Goal: Contribute content

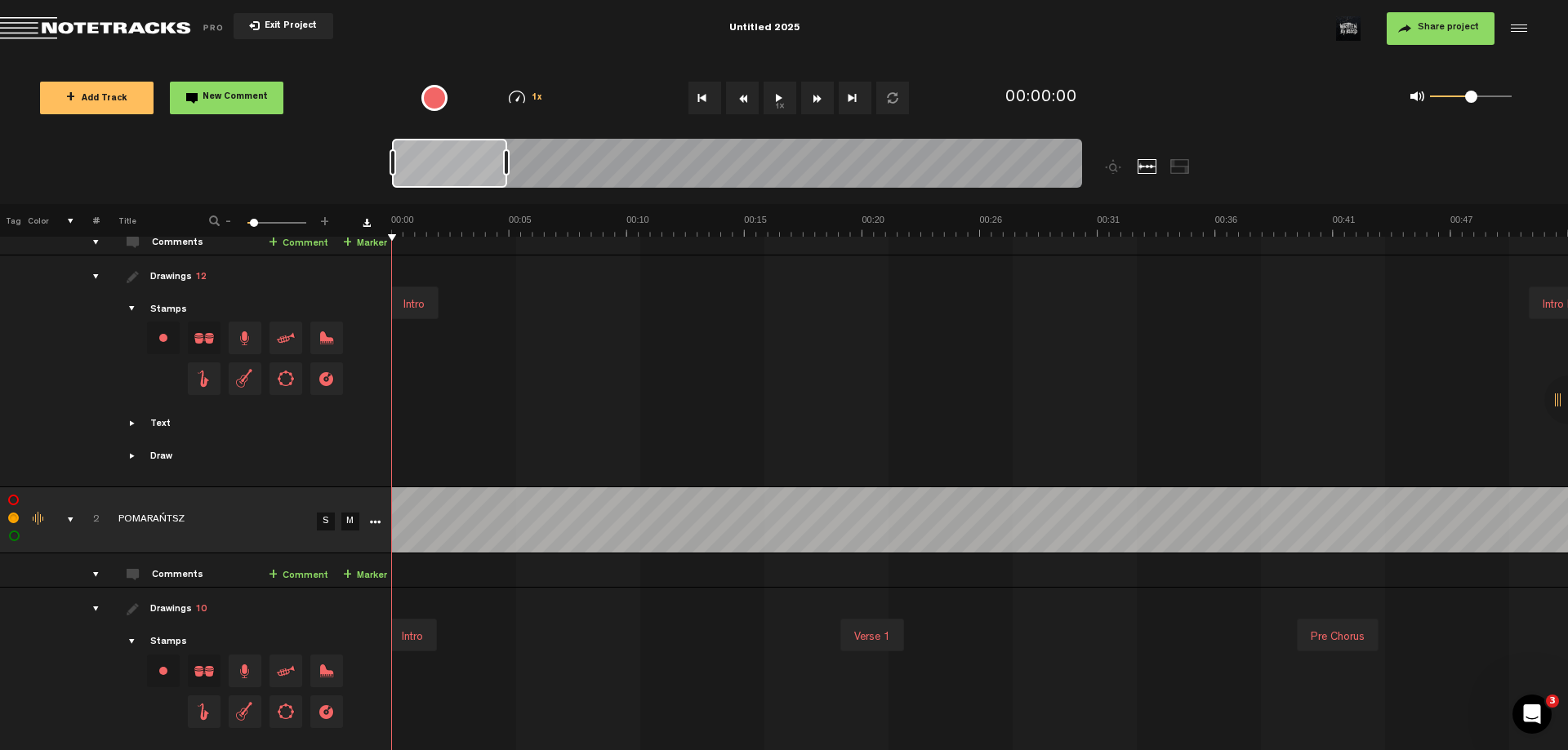
drag, startPoint x: 463, startPoint y: 172, endPoint x: 417, endPoint y: 200, distance: 53.9
click at [417, 200] on div at bounding box center [823, 171] width 862 height 65
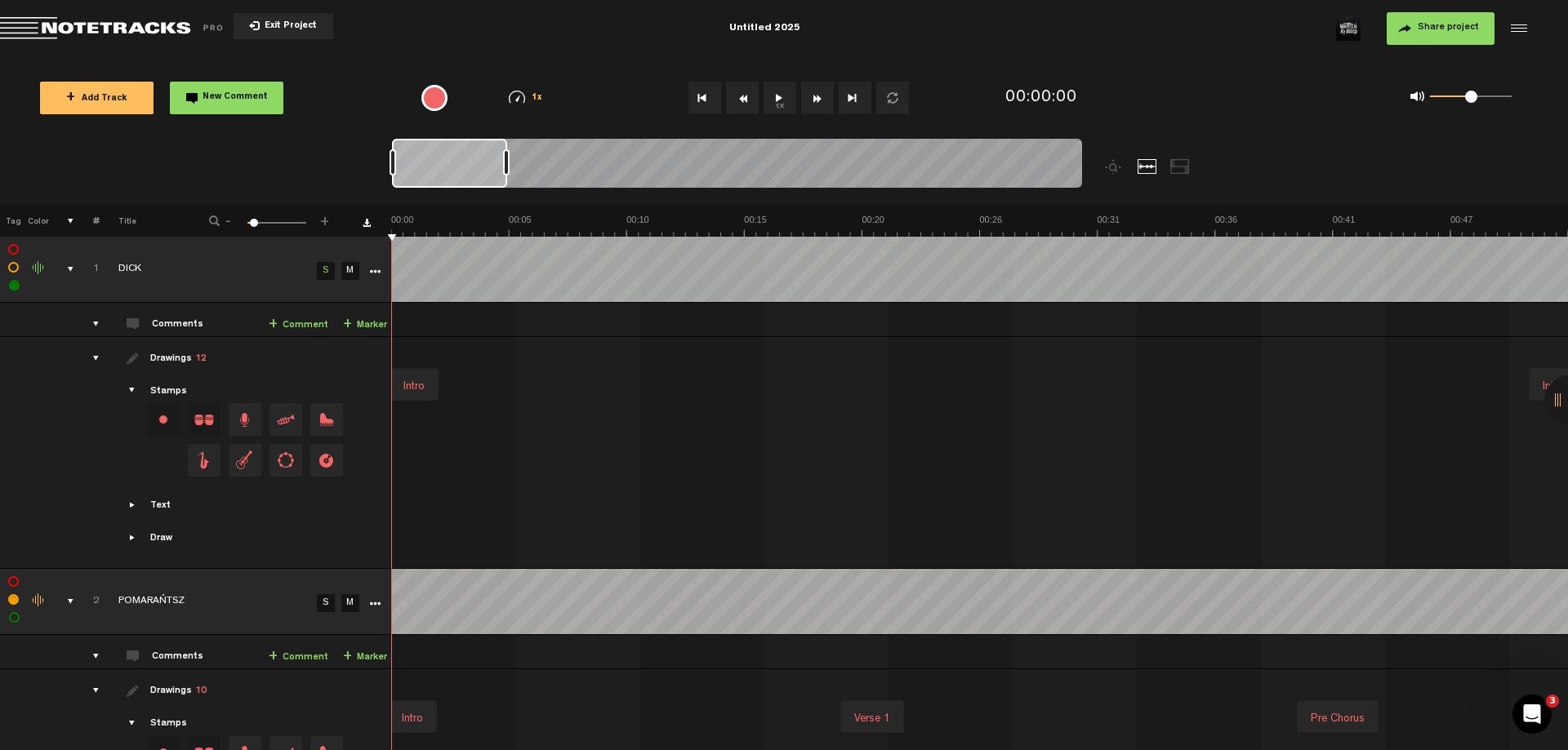
click at [73, 596] on div "comments, stamps & drawings" at bounding box center [64, 602] width 25 height 17
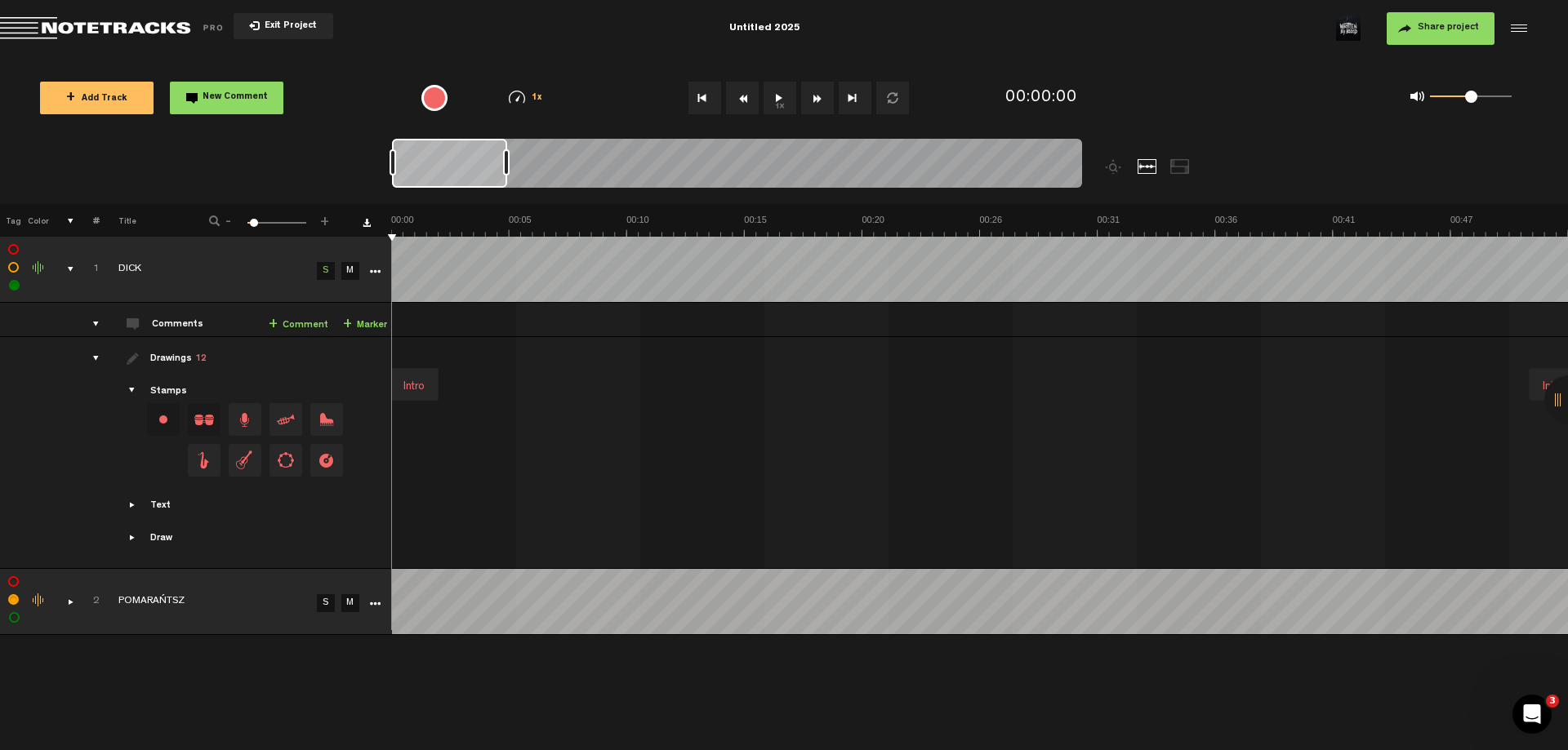
click at [73, 265] on div "comments, stamps & drawings" at bounding box center [64, 269] width 25 height 17
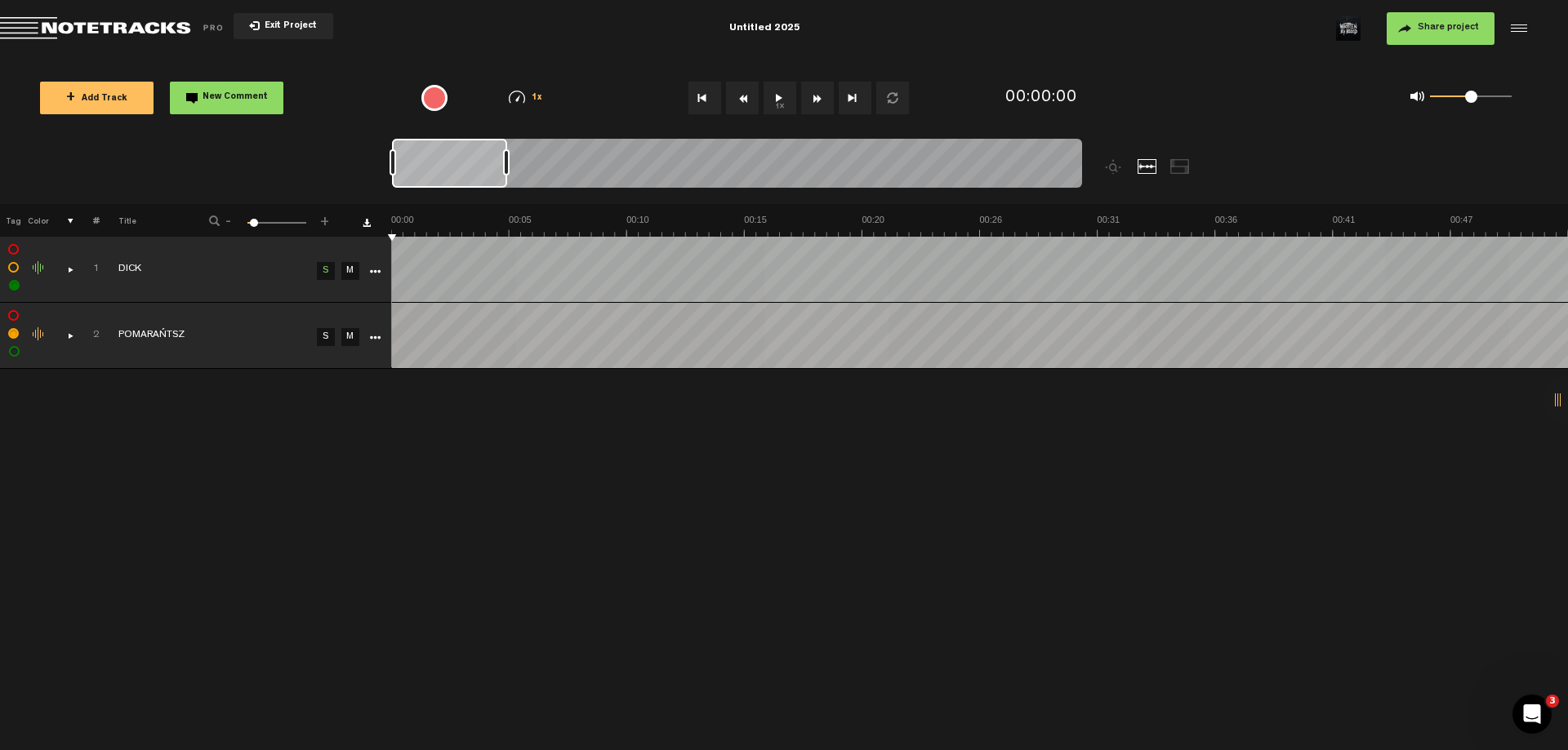
click at [232, 108] on button "New Comment" at bounding box center [227, 98] width 113 height 33
click at [313, 538] on div "+ New drawing Tag Color # Title - 1 100 6 + 1 DICK S M Export to Headliner Upda…" at bounding box center [784, 477] width 1568 height 546
